Goal: Information Seeking & Learning: Learn about a topic

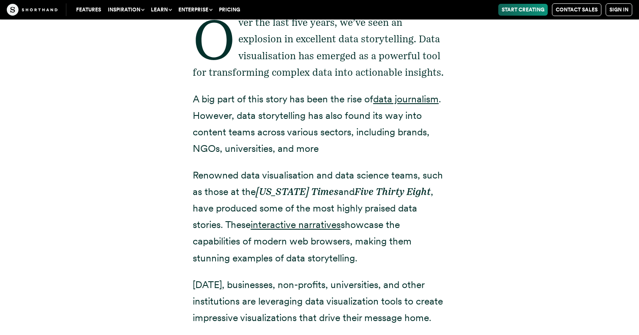
scroll to position [344, 0]
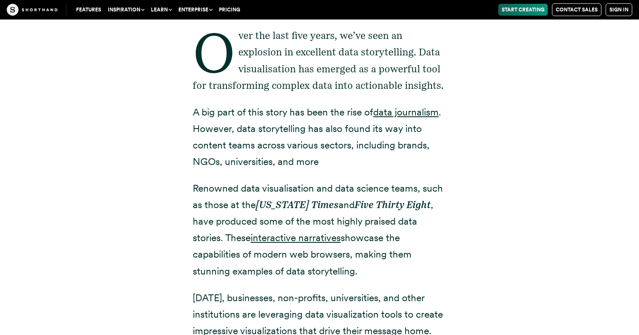
click at [187, 2] on div "Features Use Cases Case Studies Templates Example Stories The Craft magazine Th…" at bounding box center [319, 9] width 639 height 19
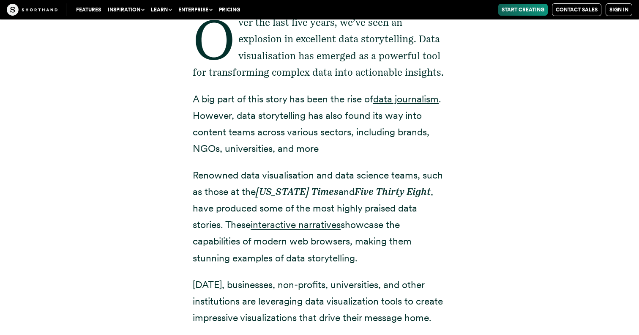
click at [377, 119] on p "A big part of this story has been the rise of data journalism . However, data s…" at bounding box center [319, 124] width 253 height 66
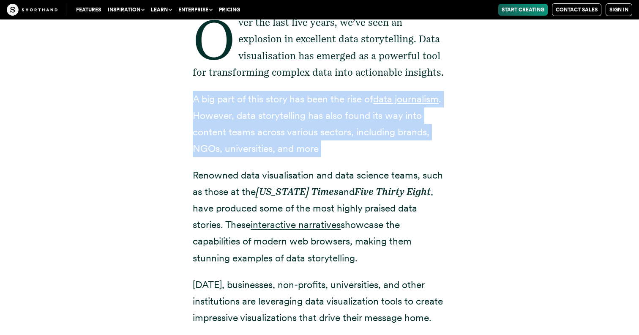
click at [377, 119] on p "A big part of this story has been the rise of data journalism . However, data s…" at bounding box center [319, 124] width 253 height 66
click at [364, 132] on p "A big part of this story has been the rise of data journalism . However, data s…" at bounding box center [319, 124] width 253 height 66
click at [355, 150] on p "A big part of this story has been the rise of data journalism . However, data s…" at bounding box center [319, 124] width 253 height 66
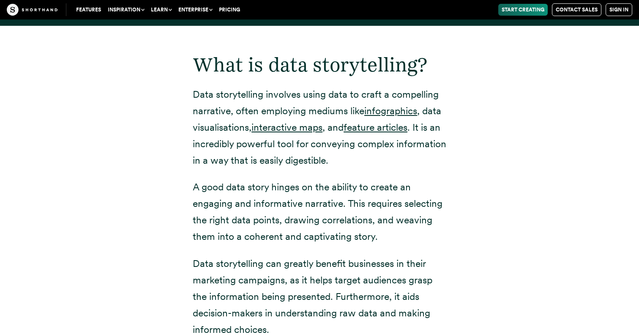
scroll to position [1059, 0]
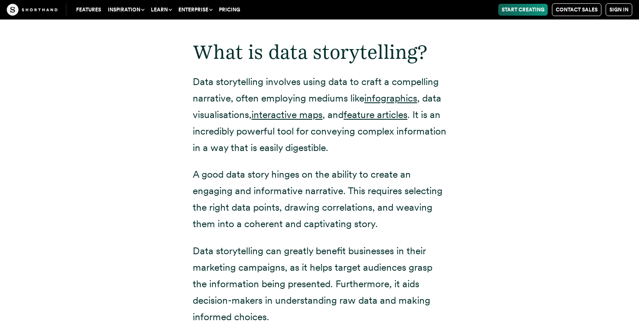
click at [309, 155] on div "What is data storytelling? Data storytelling involves using data to craft a com…" at bounding box center [319, 223] width 253 height 421
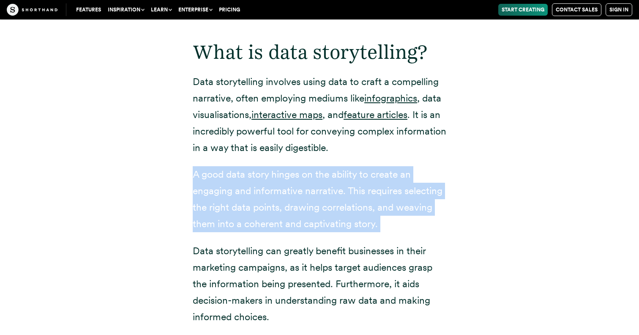
click at [309, 155] on div "What is data storytelling? Data storytelling involves using data to craft a com…" at bounding box center [319, 223] width 253 height 421
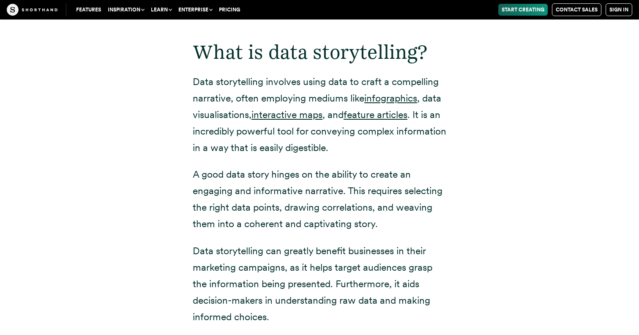
click at [310, 153] on p "Data storytelling involves using data to craft a compelling narrative, often em…" at bounding box center [319, 114] width 253 height 82
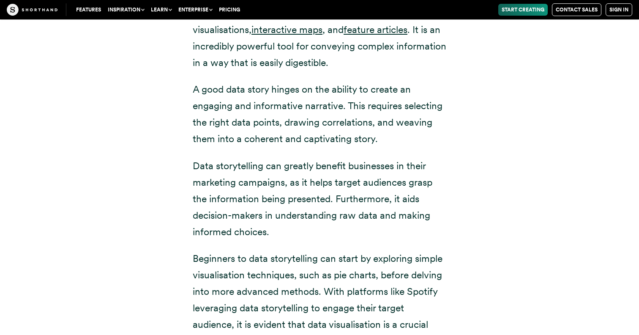
scroll to position [1146, 0]
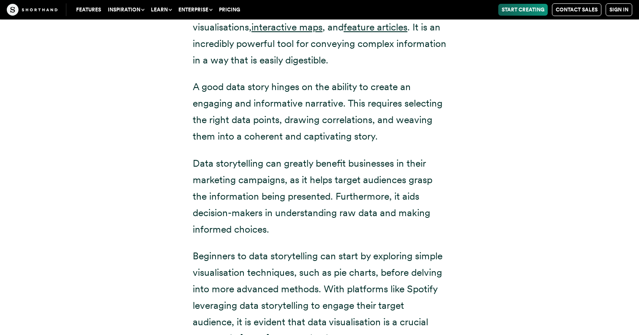
click at [277, 104] on p "A good data story hinges on the ability to create an engaging and informative n…" at bounding box center [319, 112] width 253 height 66
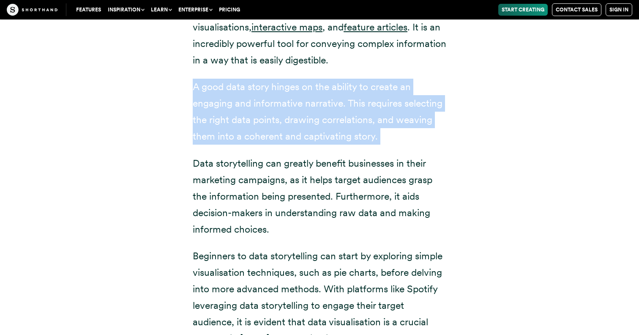
click at [277, 104] on p "A good data story hinges on the ability to create an engaging and informative n…" at bounding box center [319, 112] width 253 height 66
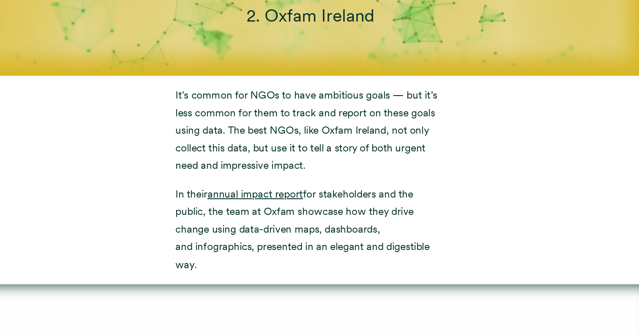
scroll to position [4123, 0]
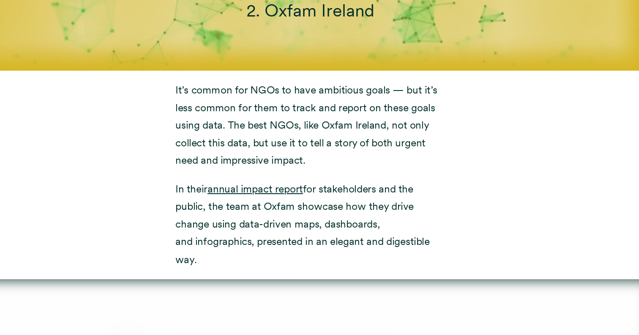
click at [347, 190] on p "In their annual impact report for stakeholders and the public, the team at Oxfa…" at bounding box center [319, 231] width 253 height 82
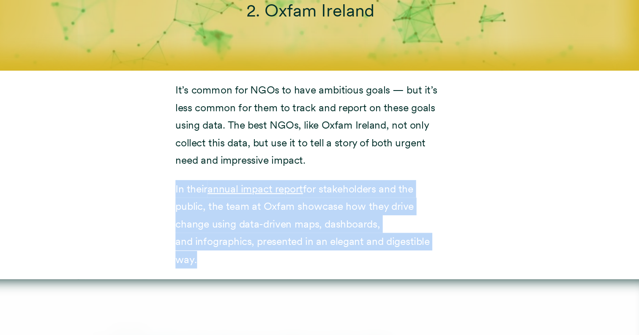
click at [347, 190] on p "In their annual impact report for stakeholders and the public, the team at Oxfa…" at bounding box center [319, 231] width 253 height 82
click at [346, 190] on p "In their annual impact report for stakeholders and the public, the team at Oxfa…" at bounding box center [319, 231] width 253 height 82
click at [345, 201] on p "In their annual impact report for stakeholders and the public, the team at Oxfa…" at bounding box center [319, 231] width 253 height 82
click at [522, 146] on div "It’s common for NGOs to have ambitious goals — but it’s less common for them to…" at bounding box center [319, 185] width 574 height 196
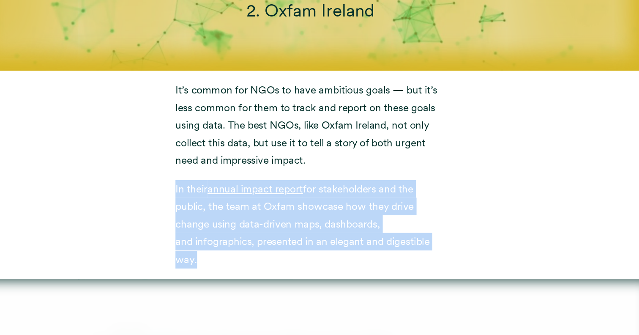
click at [392, 205] on p "In their annual impact report for stakeholders and the public, the team at Oxfa…" at bounding box center [319, 231] width 253 height 82
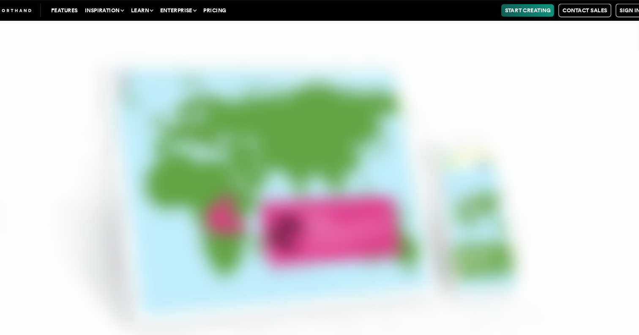
click at [392, 205] on img at bounding box center [319, 167] width 639 height 335
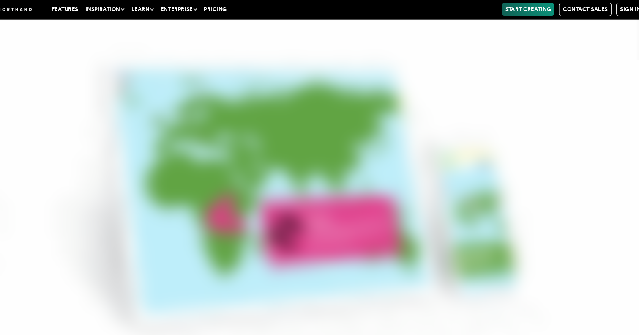
click at [298, 193] on img at bounding box center [319, 167] width 639 height 335
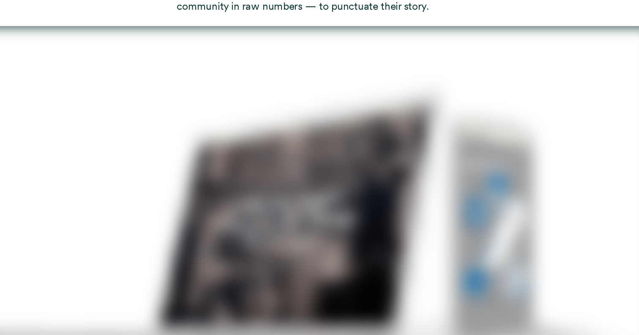
scroll to position [5396, 0]
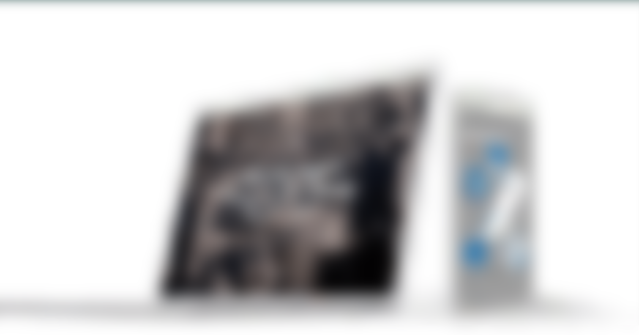
click at [313, 217] on img at bounding box center [319, 185] width 639 height 335
click at [313, 216] on img at bounding box center [319, 185] width 639 height 335
drag, startPoint x: 450, startPoint y: 24, endPoint x: 326, endPoint y: 139, distance: 169.8
click at [326, 139] on img at bounding box center [319, 185] width 639 height 335
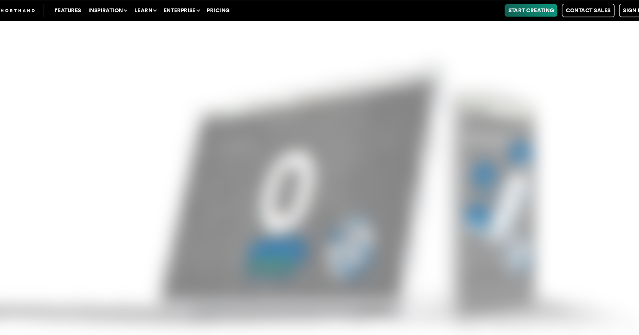
scroll to position [5687, 0]
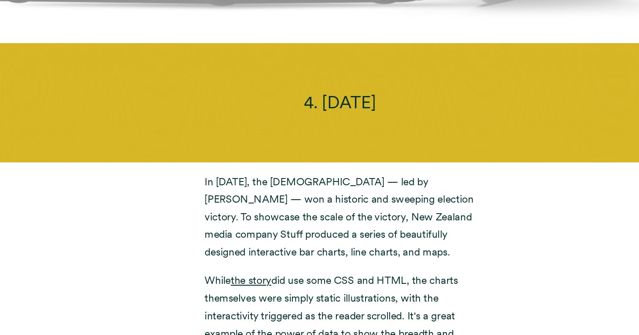
scroll to position [6044, 0]
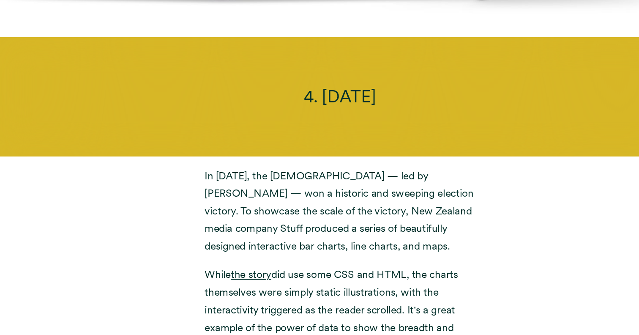
click at [264, 191] on p "In [DATE], the [DEMOGRAPHIC_DATA] — led by [PERSON_NAME] — won a historic and s…" at bounding box center [319, 218] width 253 height 82
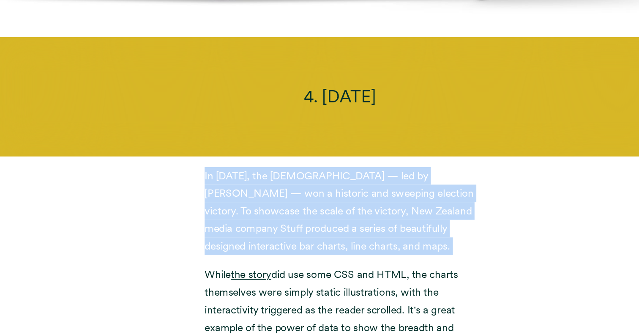
click at [264, 191] on p "In [DATE], the [DEMOGRAPHIC_DATA] — led by [PERSON_NAME] — won a historic and s…" at bounding box center [319, 218] width 253 height 82
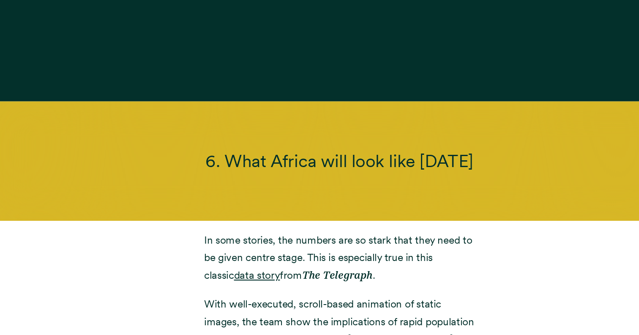
scroll to position [7622, 0]
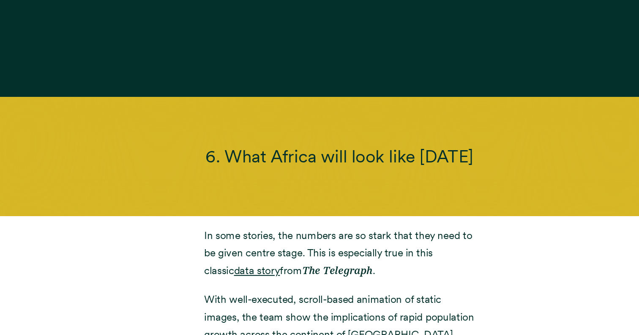
click at [292, 268] on em "The Telegraph" at bounding box center [317, 274] width 66 height 12
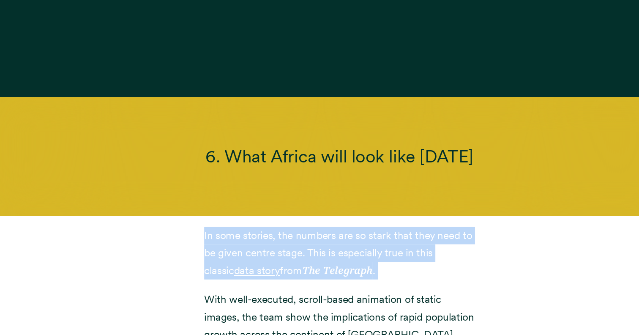
click at [292, 268] on em "The Telegraph" at bounding box center [317, 274] width 66 height 12
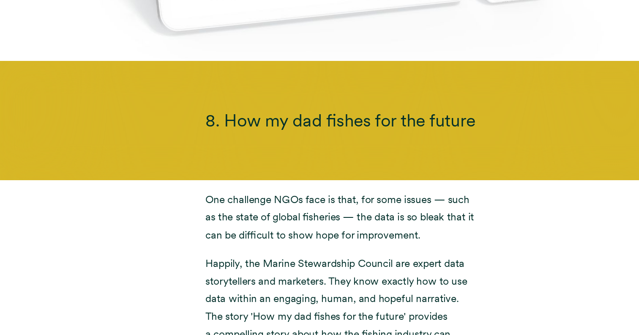
scroll to position [9653, 0]
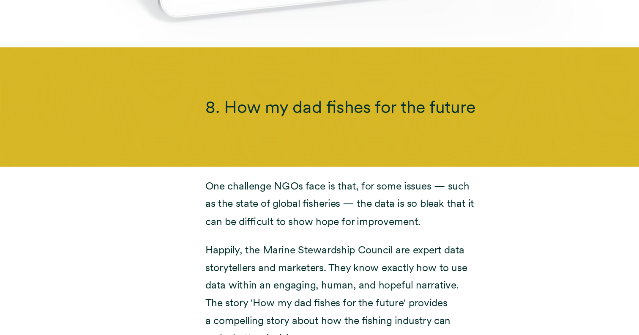
click at [255, 247] on p "Happily, the Marine Stewardship Council are expert data storytellers and market…" at bounding box center [319, 296] width 253 height 99
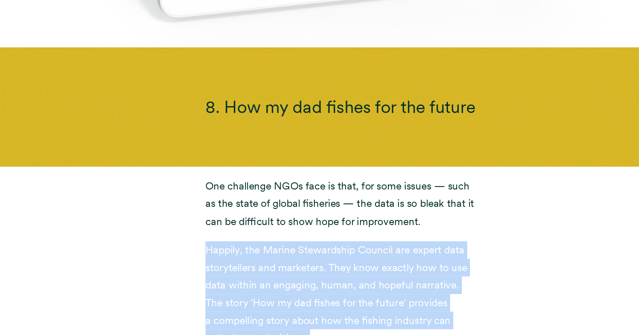
click at [255, 247] on p "Happily, the Marine Stewardship Council are expert data storytellers and market…" at bounding box center [319, 296] width 253 height 99
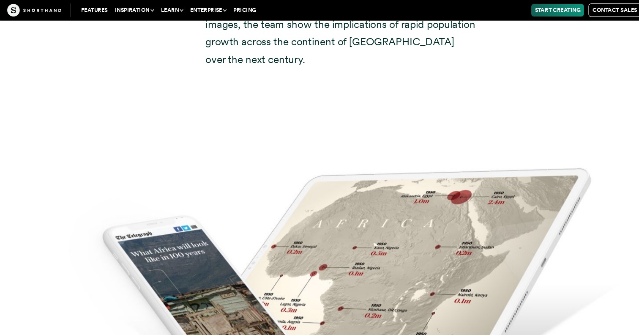
scroll to position [7913, 0]
